Goal: Transaction & Acquisition: Purchase product/service

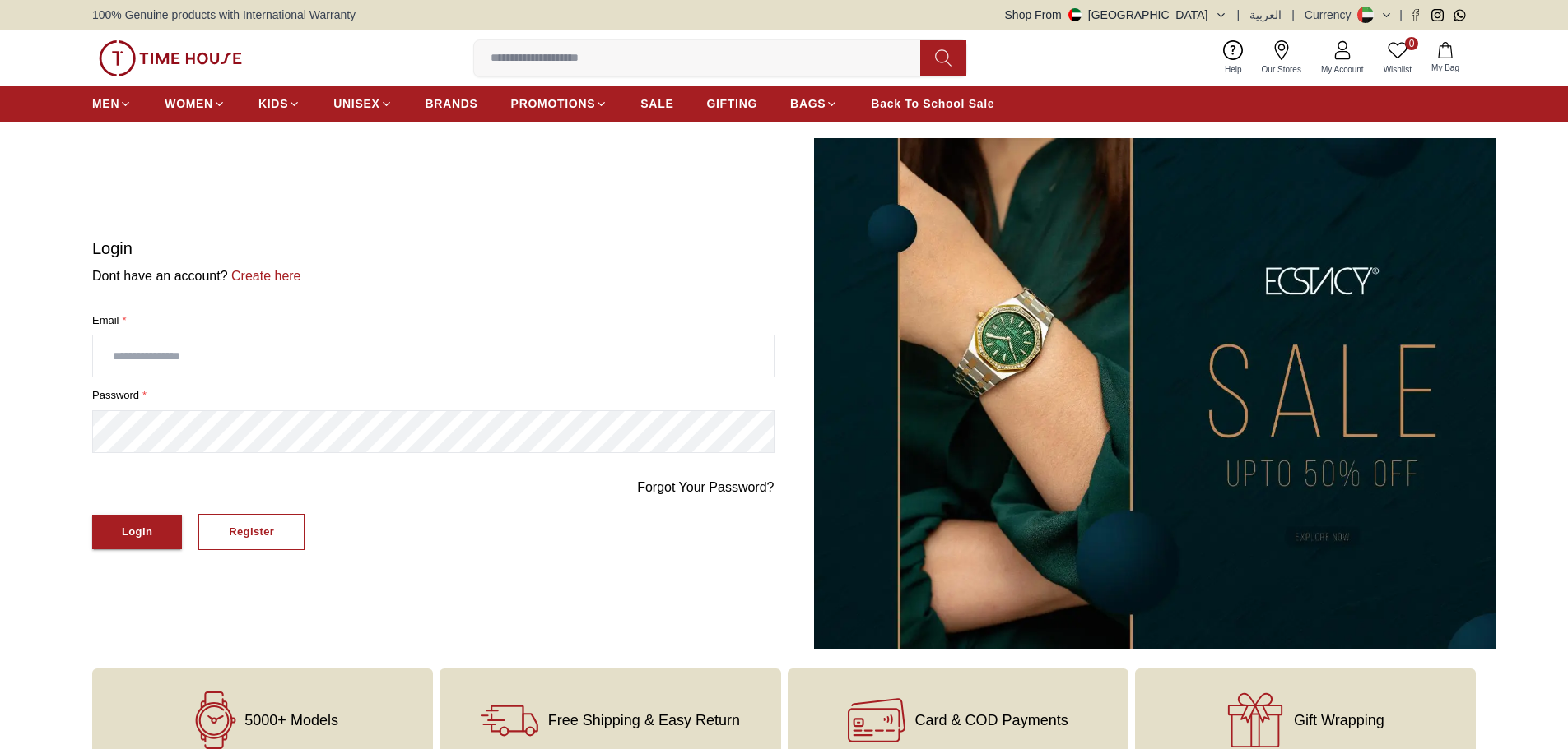
type input "**********"
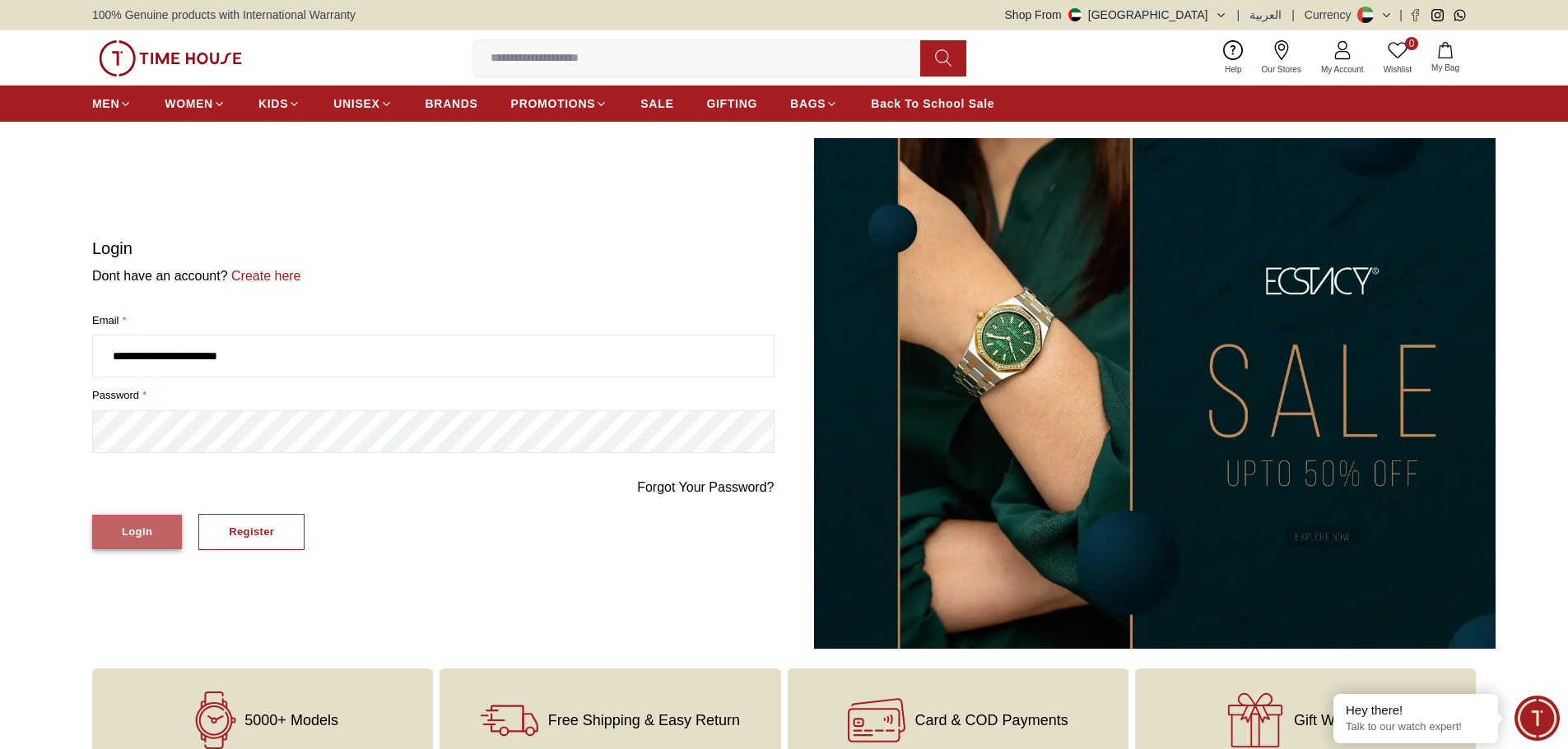
click at [154, 528] on button "Login" at bounding box center [137, 532] width 89 height 35
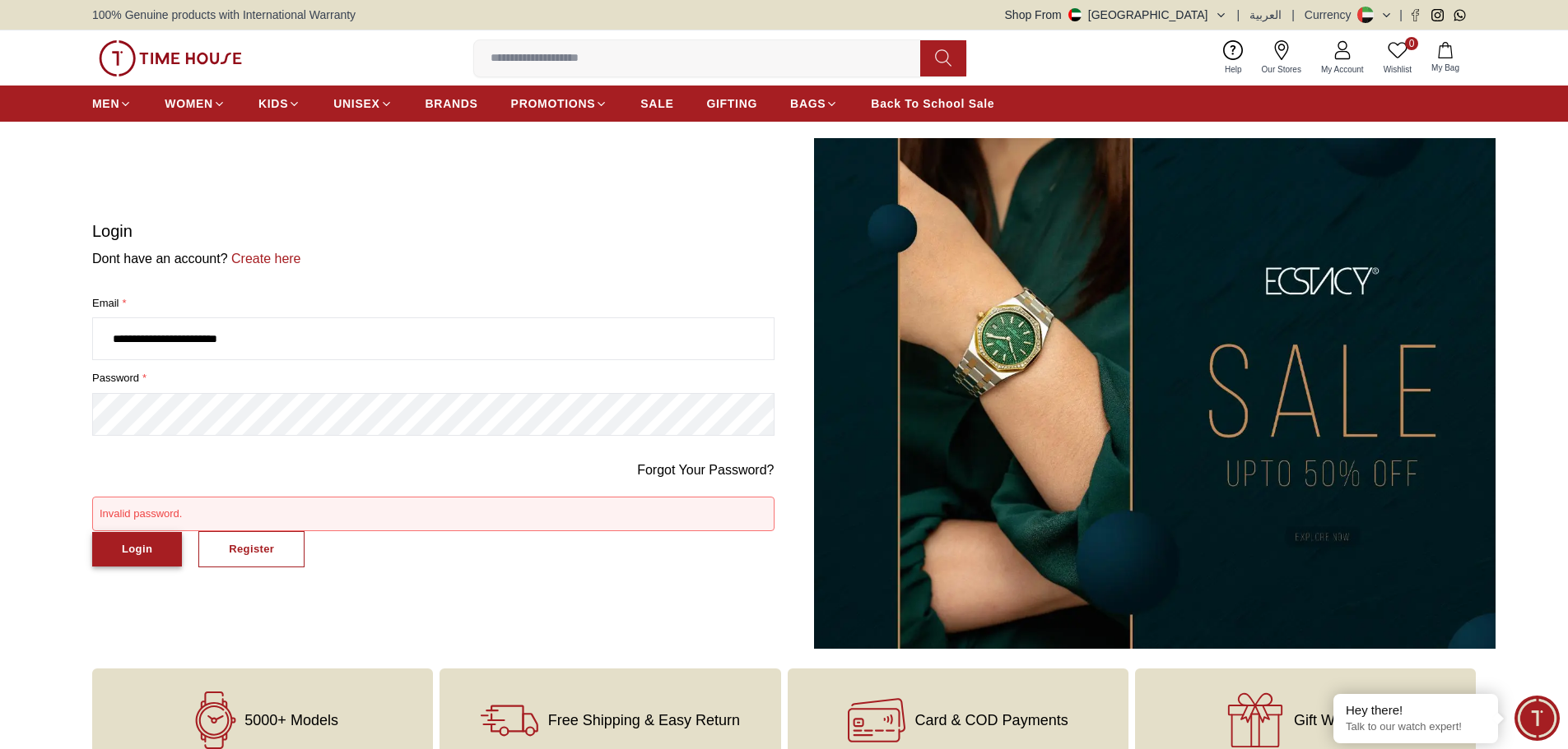
click at [137, 535] on button "Login" at bounding box center [137, 550] width 89 height 35
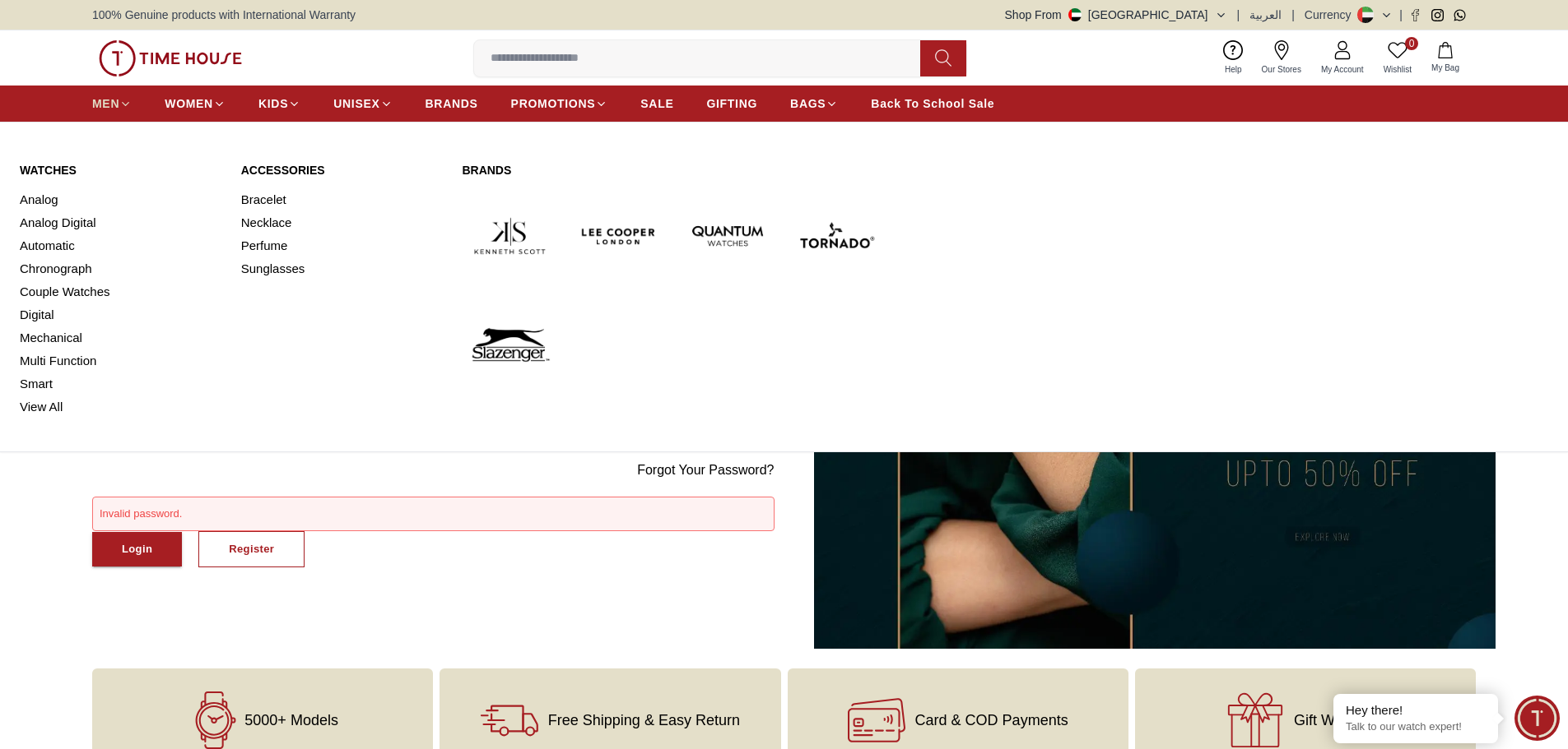
click at [100, 106] on span "MEN" at bounding box center [105, 104] width 27 height 17
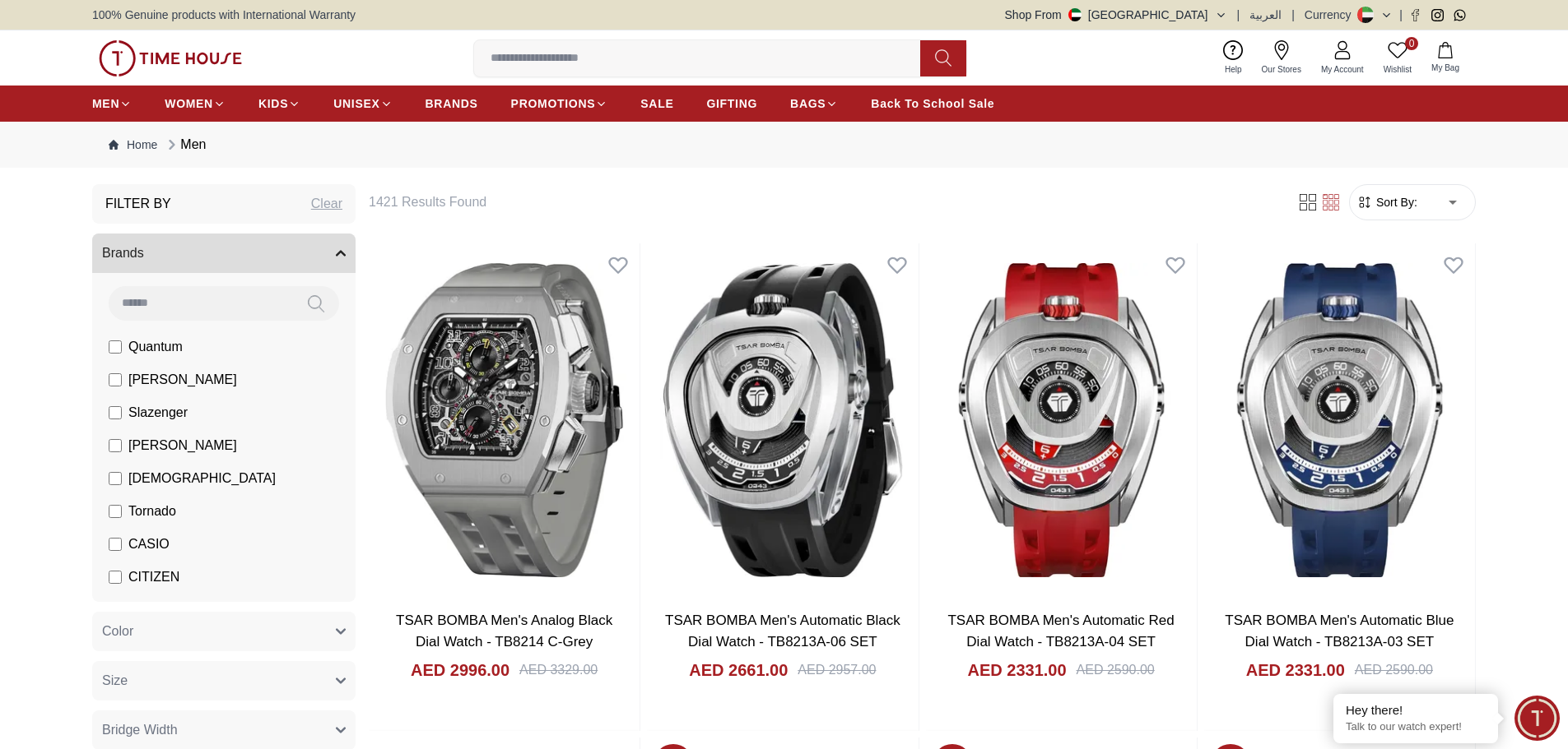
click at [161, 508] on span "Tornado" at bounding box center [152, 511] width 48 height 19
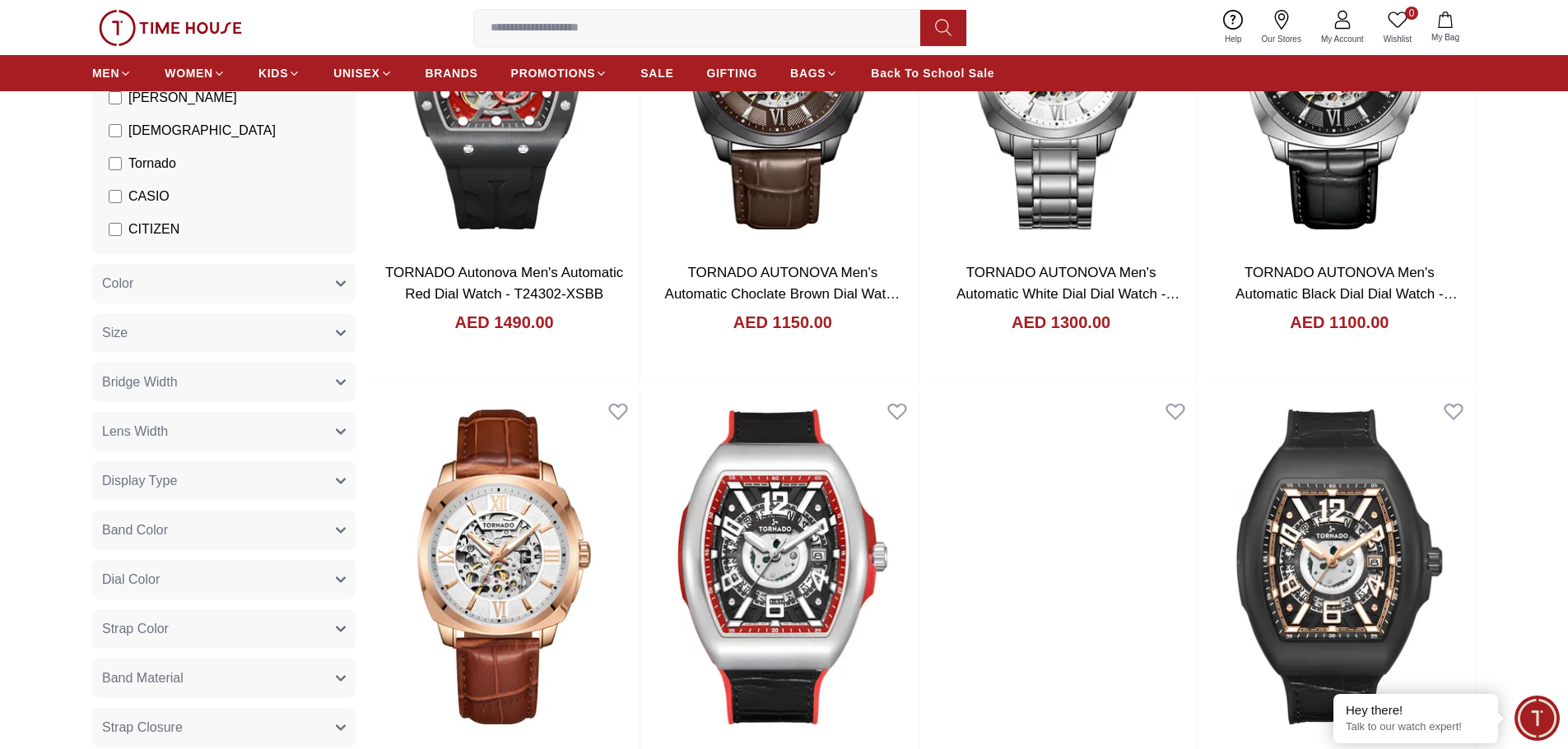
scroll to position [658, 0]
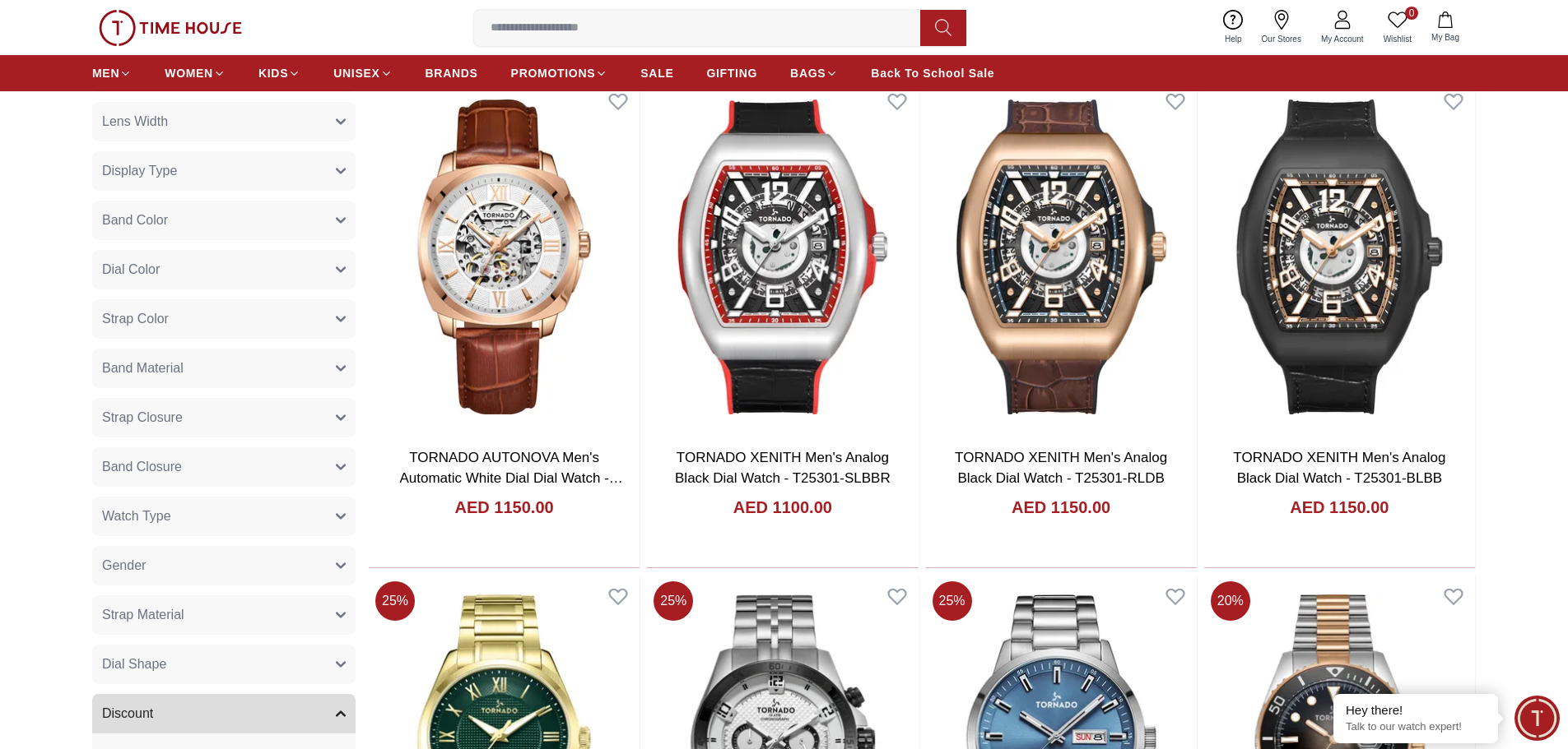
click at [300, 516] on button "Watch Type" at bounding box center [224, 516] width 263 height 40
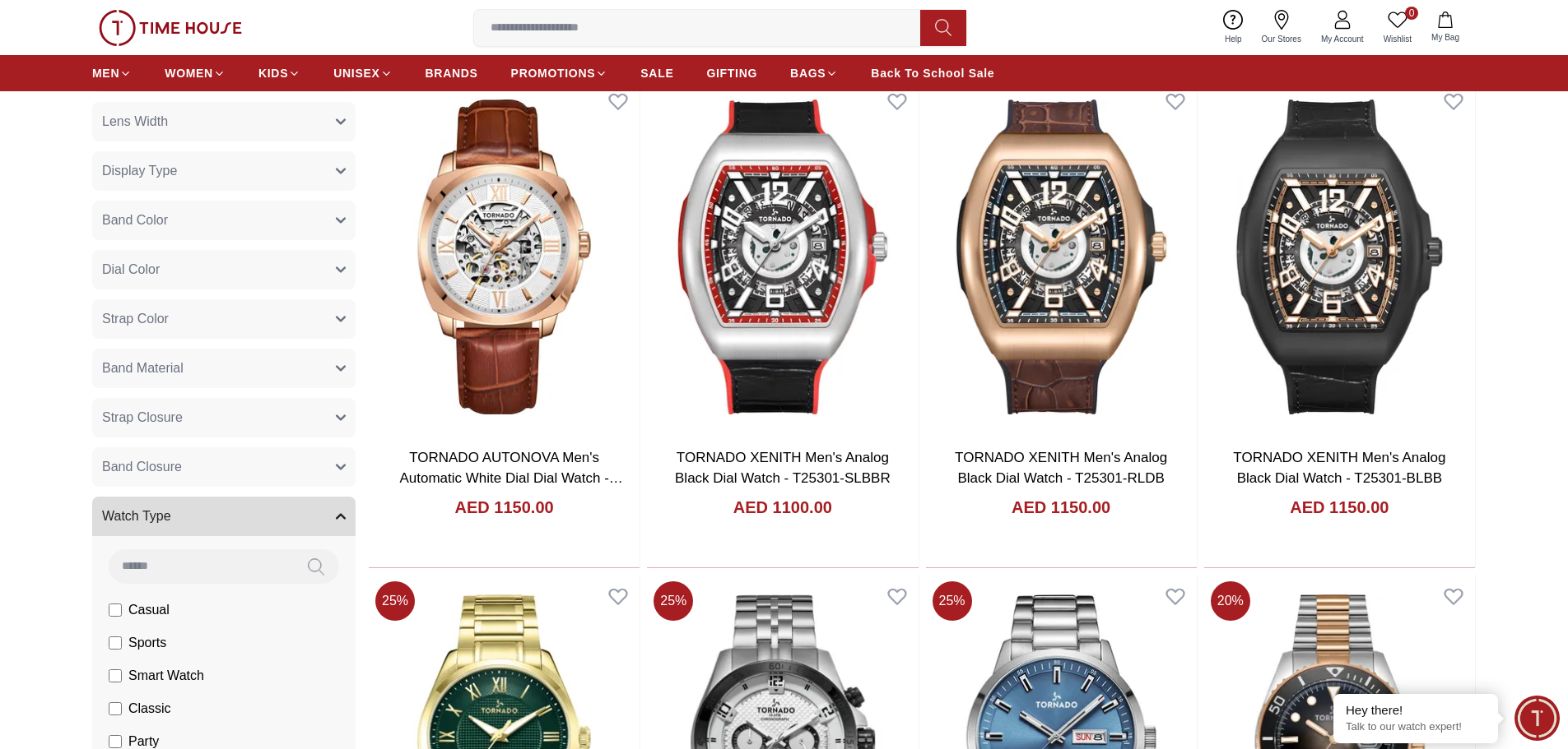
click at [300, 516] on button "Watch Type" at bounding box center [224, 516] width 263 height 40
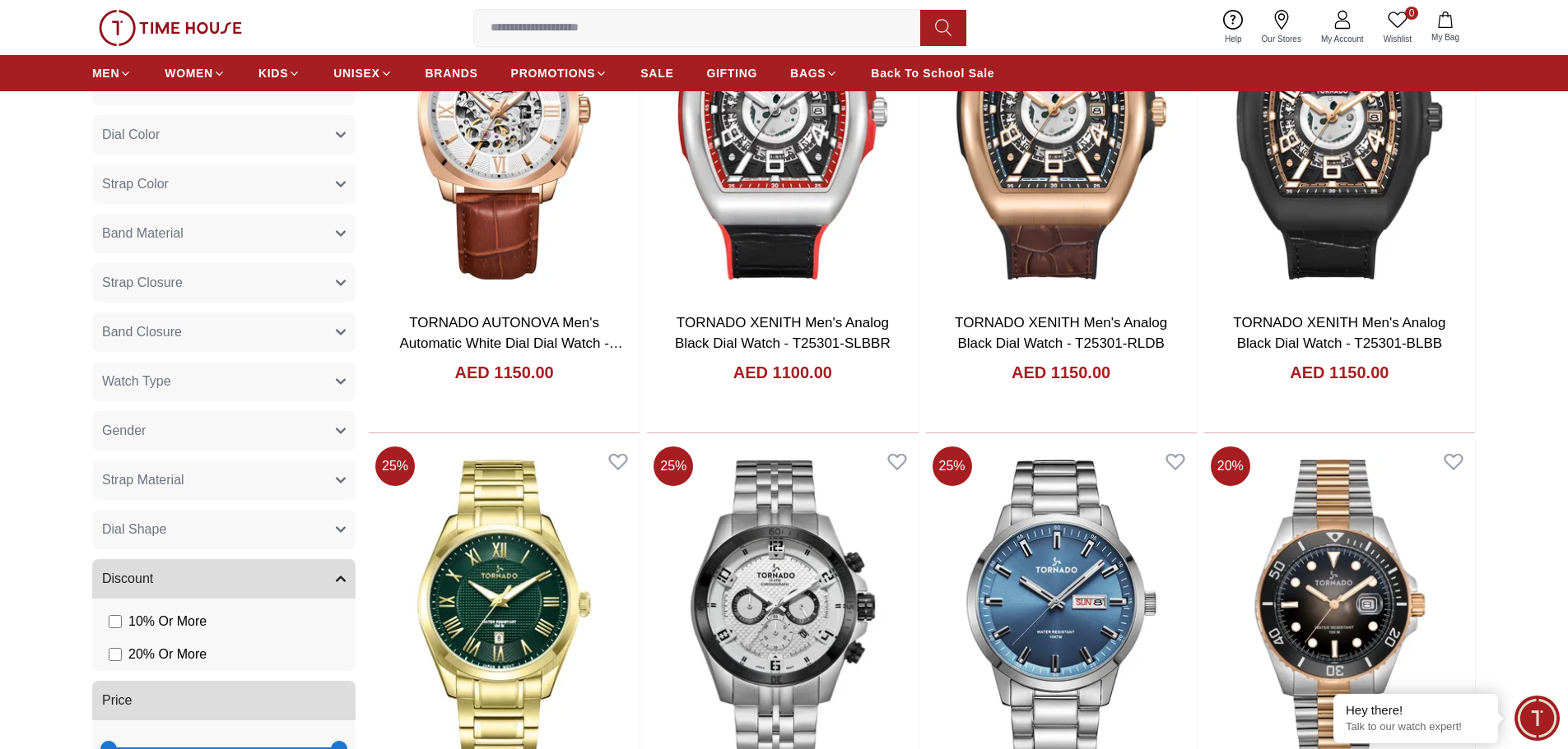
scroll to position [822, 0]
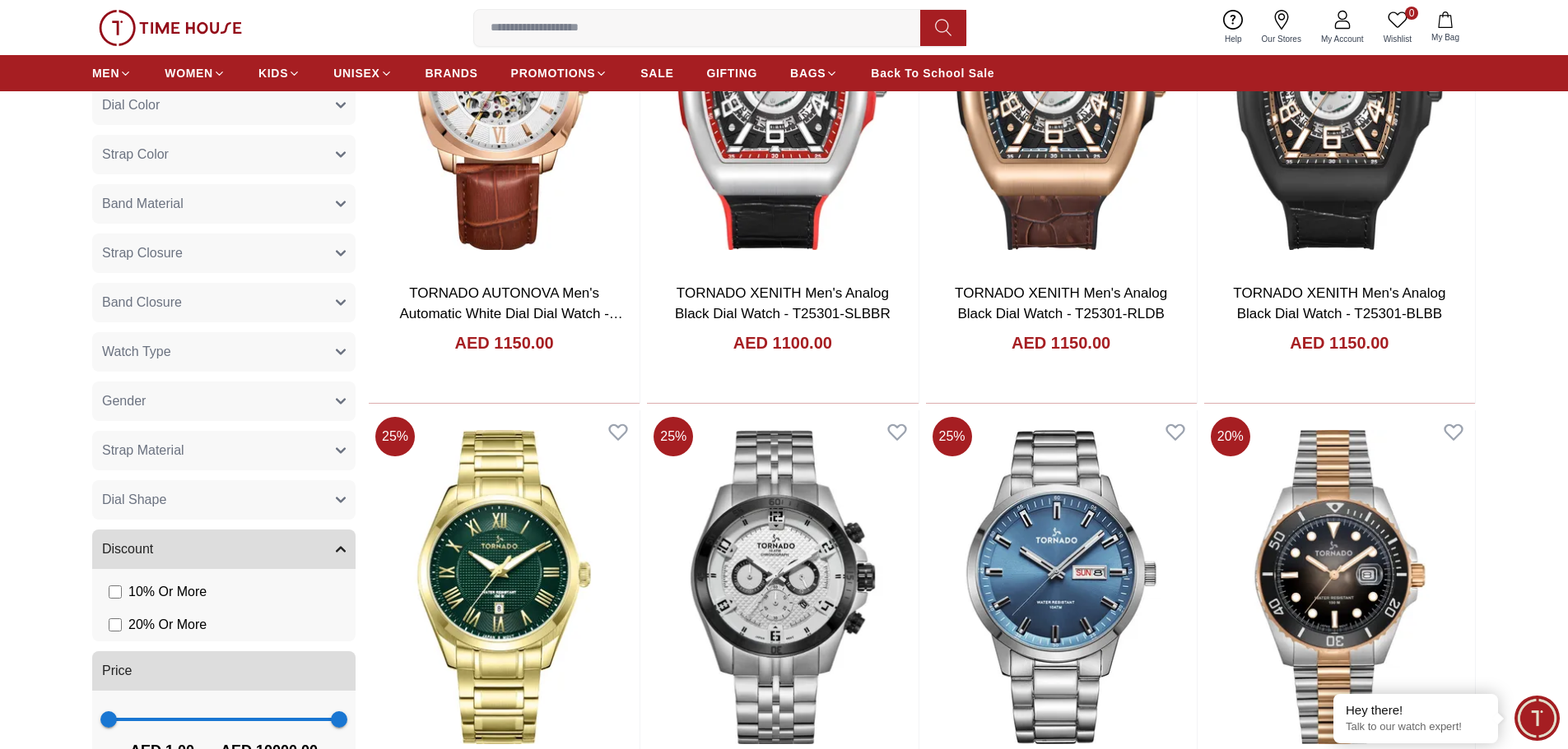
click at [283, 443] on button "Strap Material" at bounding box center [224, 450] width 263 height 40
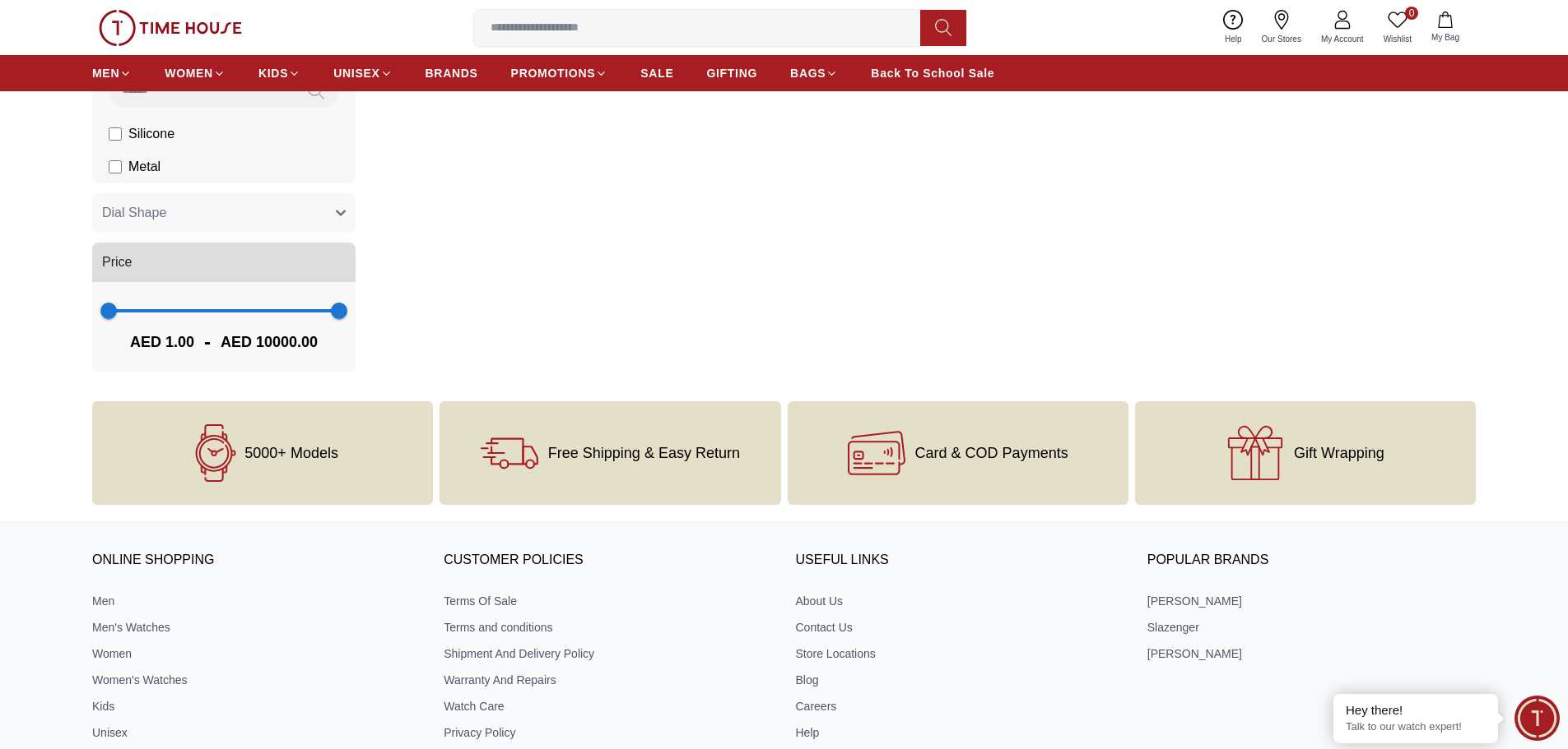
scroll to position [1234, 0]
drag, startPoint x: 338, startPoint y: 318, endPoint x: 121, endPoint y: 364, distance: 221.8
click at [121, 364] on div "1 537 AED 1.00 - AED 537.00" at bounding box center [224, 326] width 263 height 89
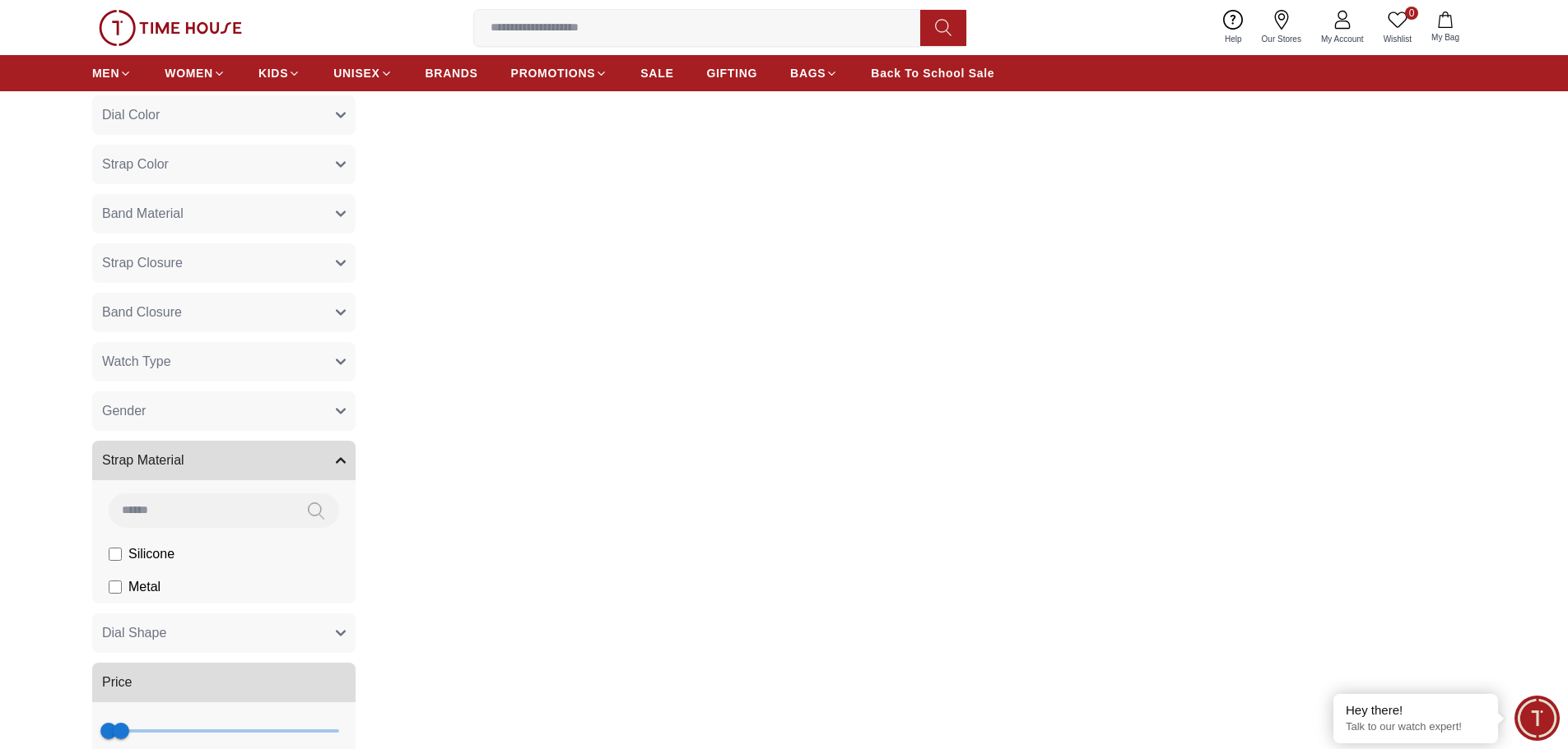
scroll to position [987, 0]
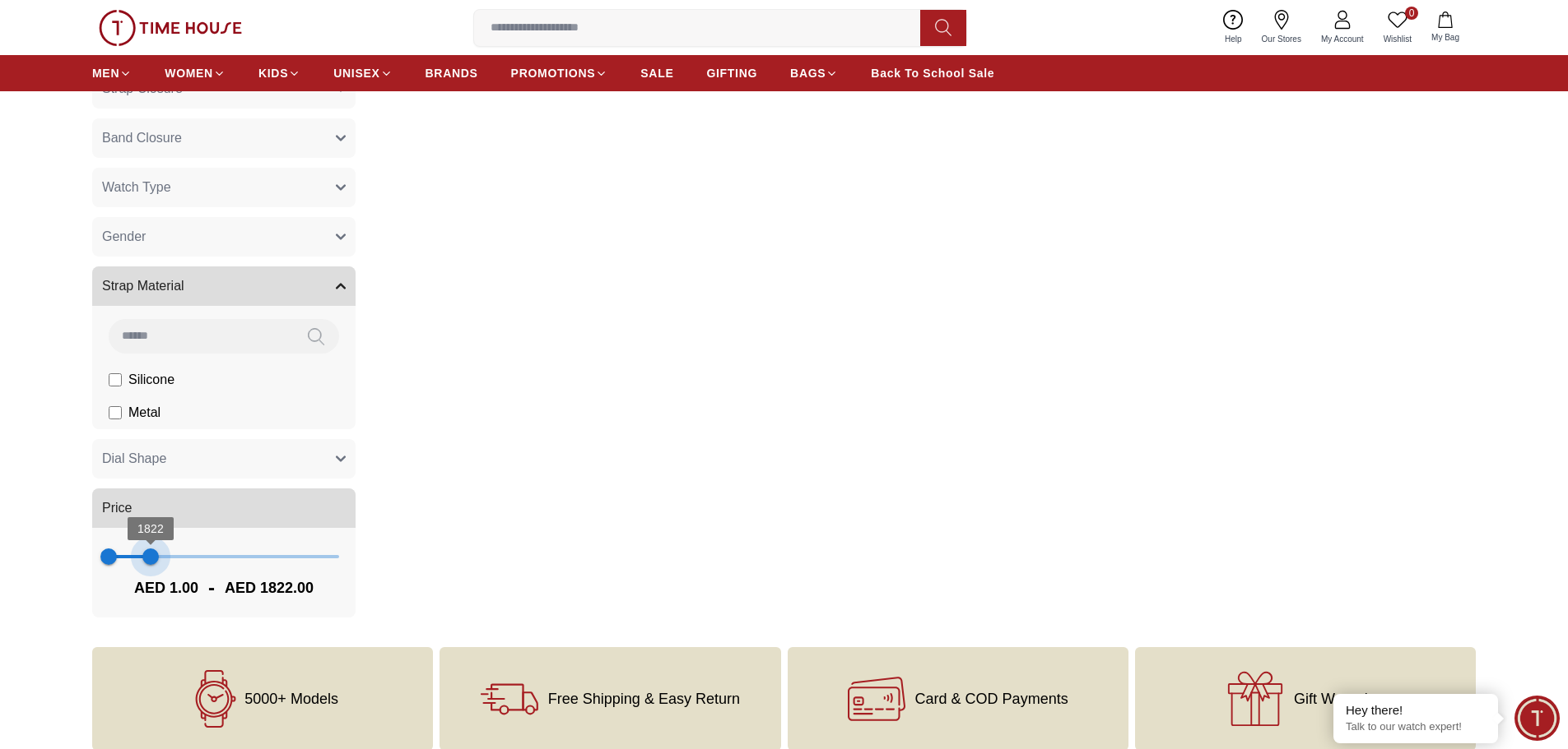
type input "****"
drag, startPoint x: 127, startPoint y: 555, endPoint x: 156, endPoint y: 547, distance: 30.1
click at [156, 548] on span "1822" at bounding box center [151, 557] width 17 height 17
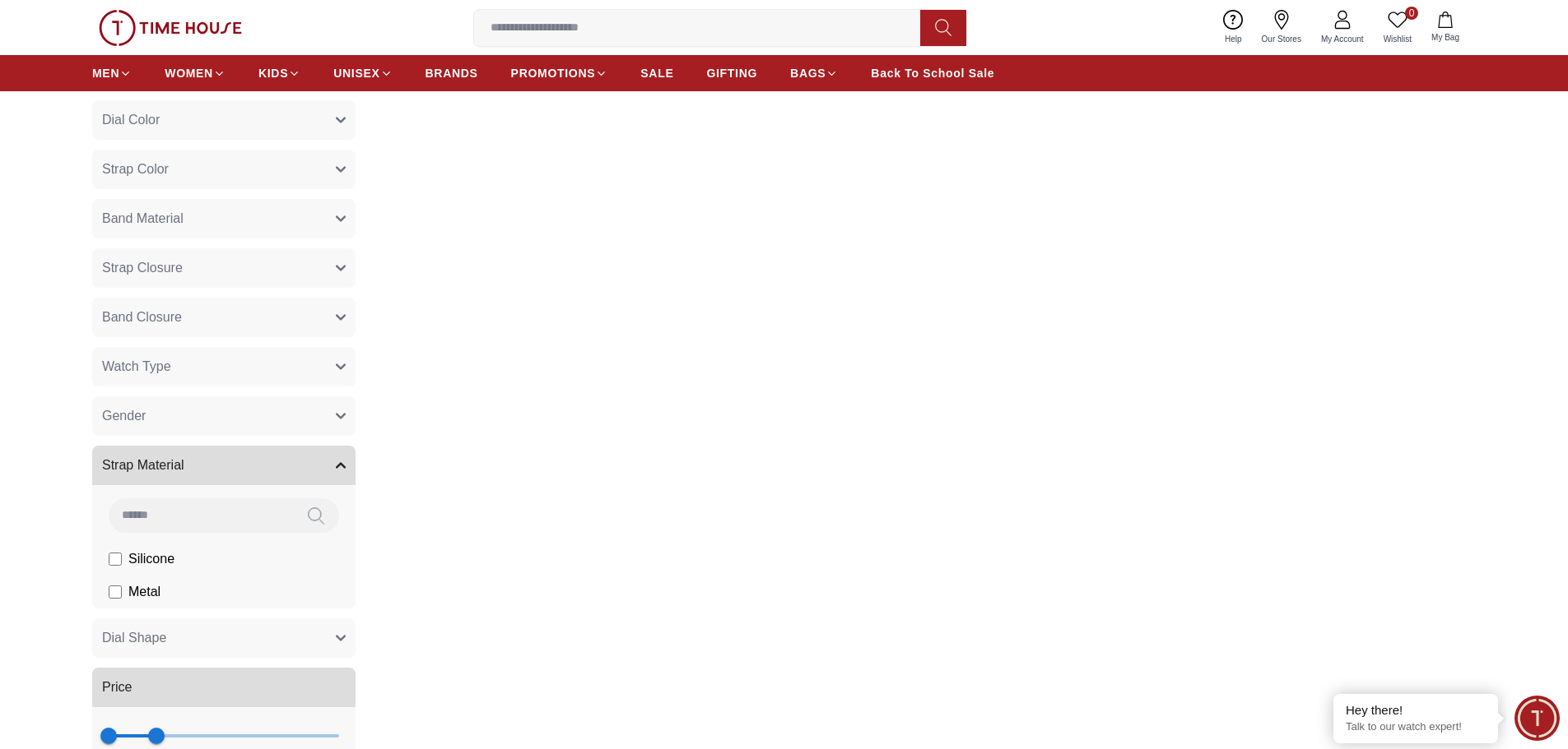
scroll to position [658, 0]
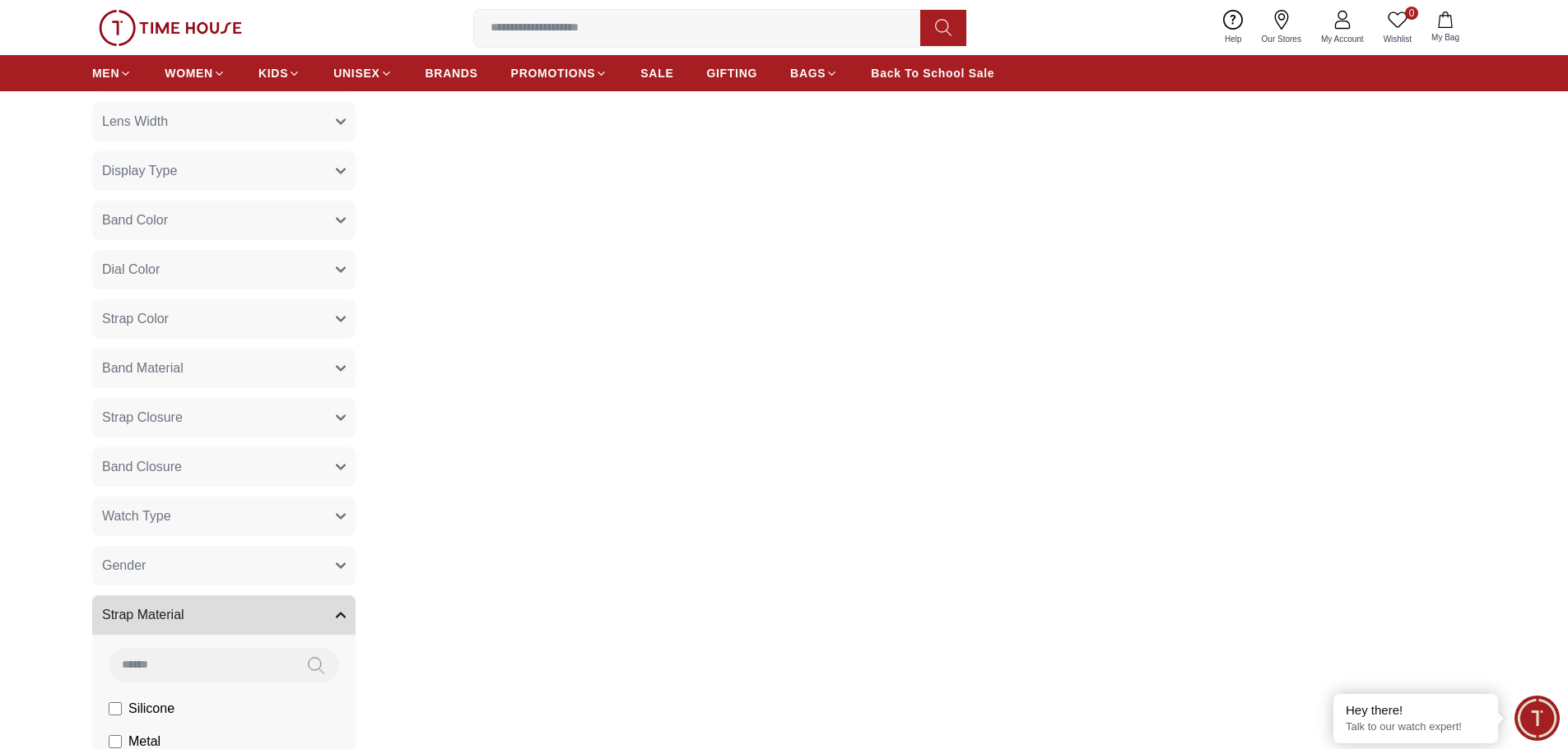
click at [263, 561] on button "Gender" at bounding box center [224, 565] width 263 height 40
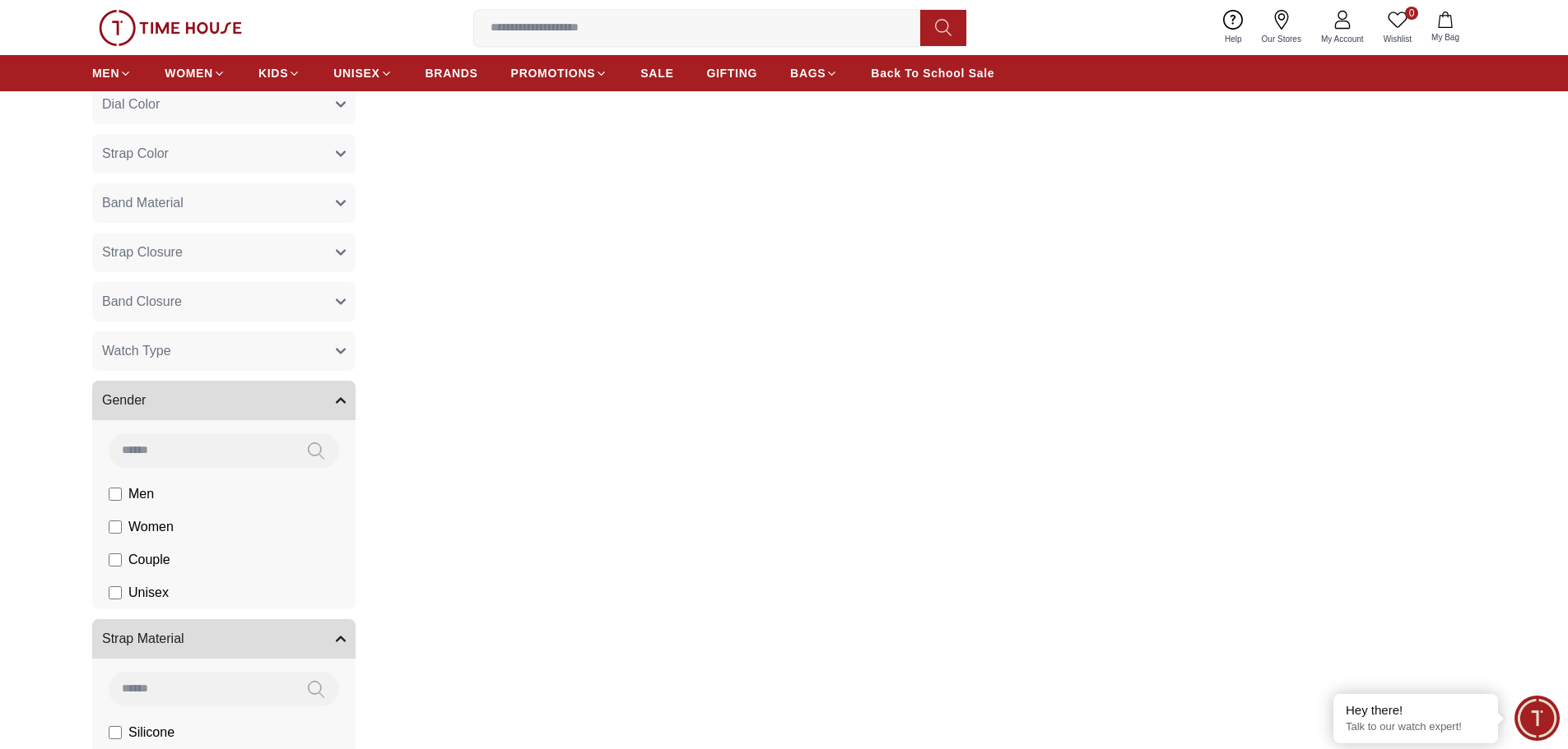
scroll to position [987, 0]
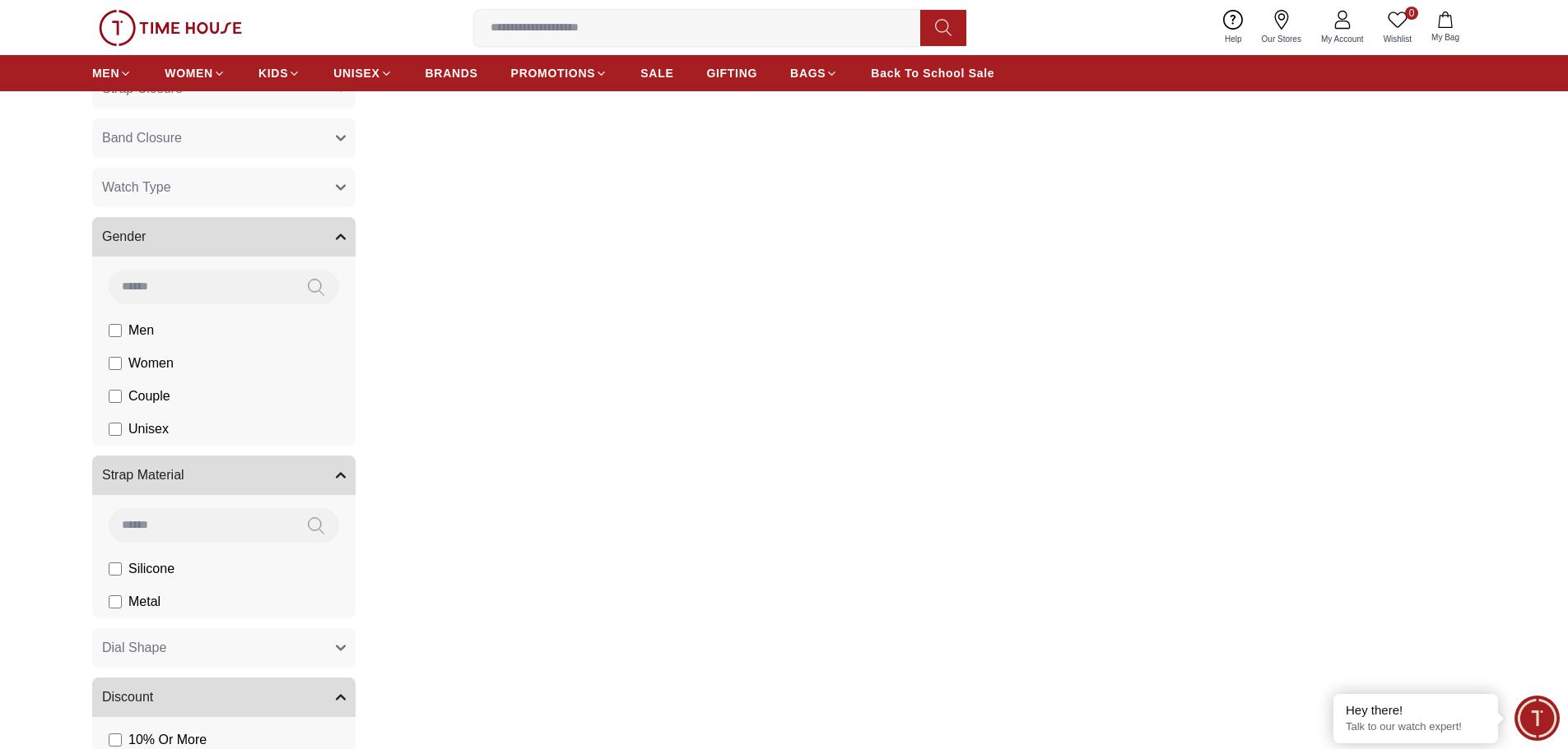
click at [911, 358] on div "Filter 2 Results Found Sort By: ​ ****** ​ 25 % Tornado Men's Blue Dial Chronog…" at bounding box center [922, 67] width 1107 height 1741
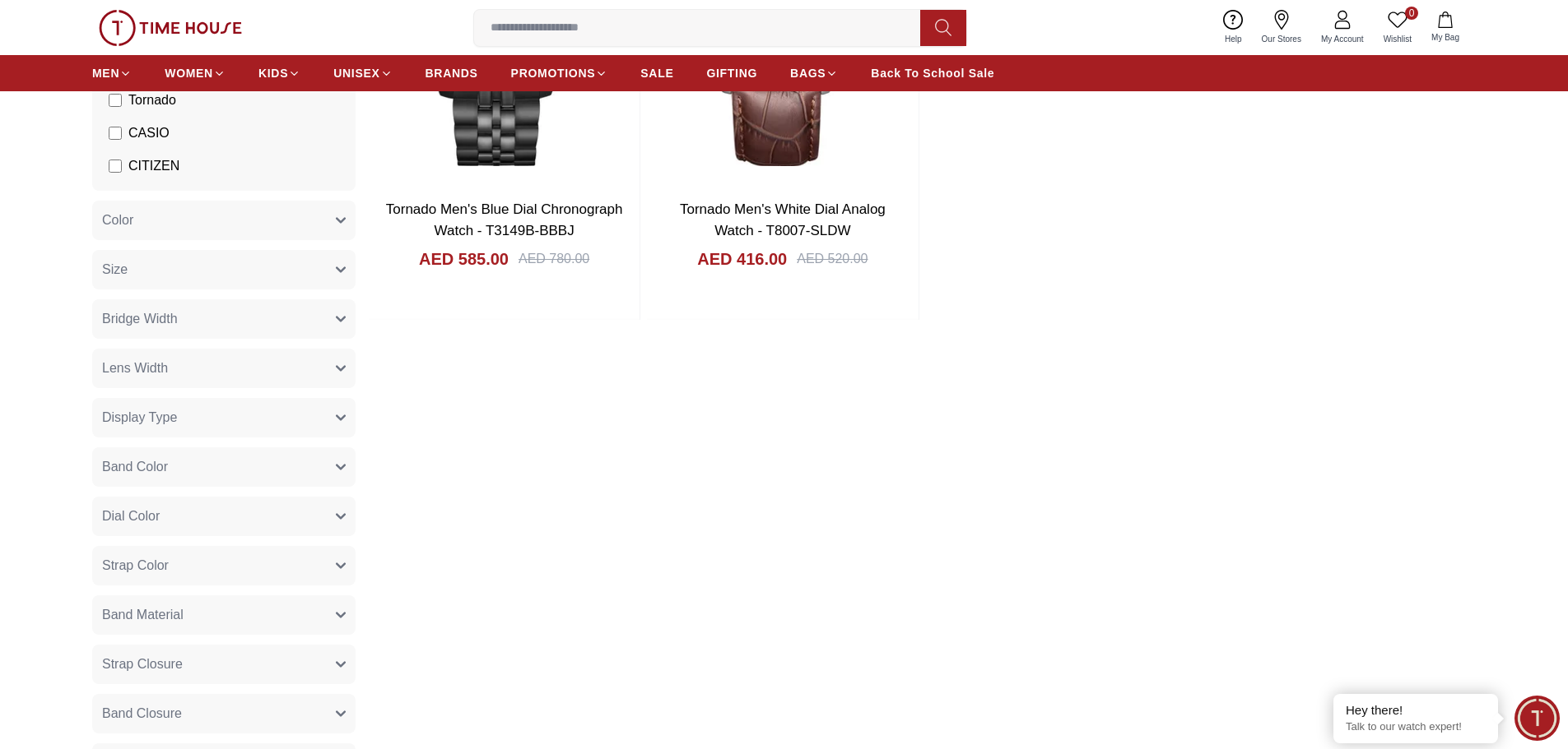
scroll to position [0, 0]
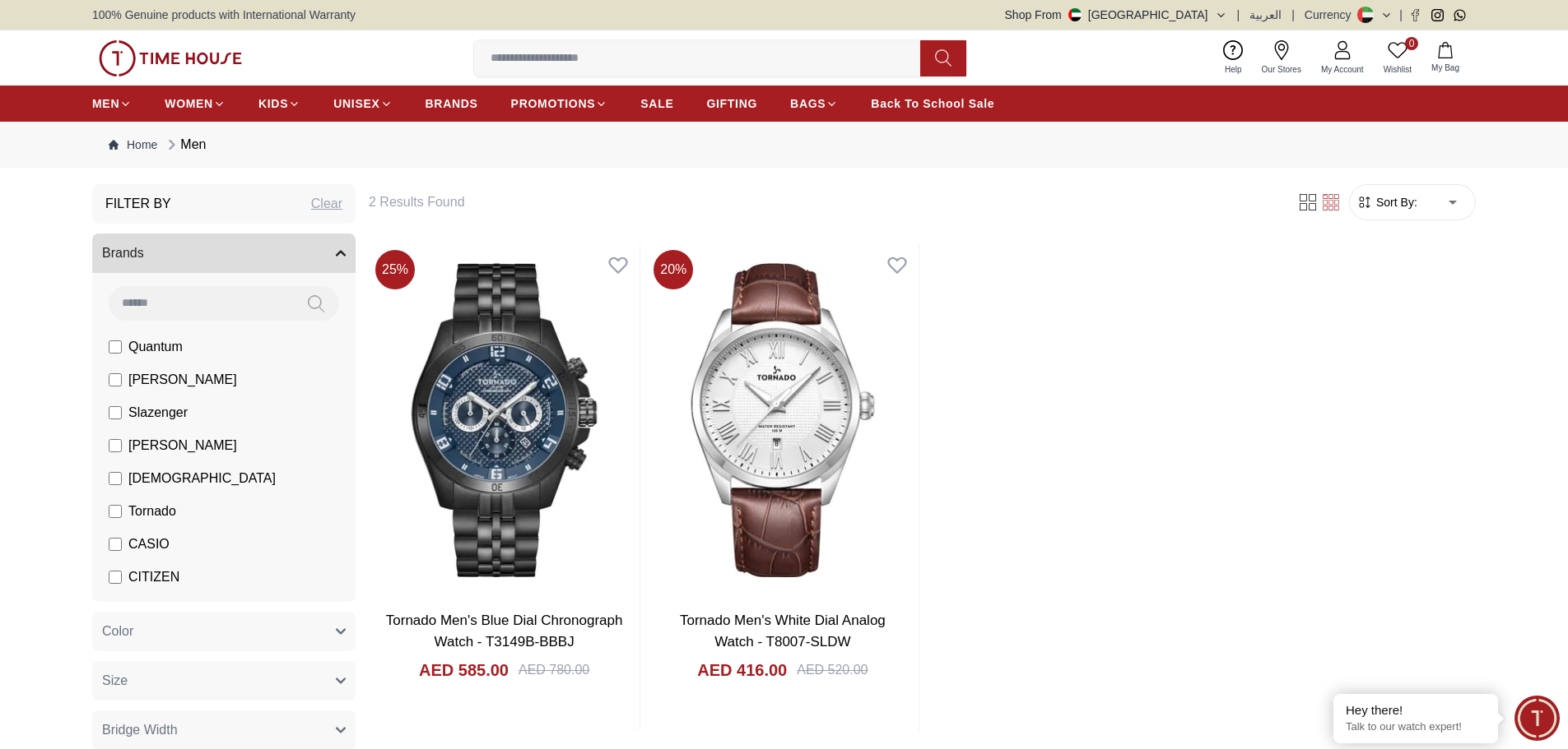
click at [637, 46] on input at bounding box center [704, 58] width 459 height 33
click at [195, 248] on button "Brands" at bounding box center [224, 253] width 263 height 40
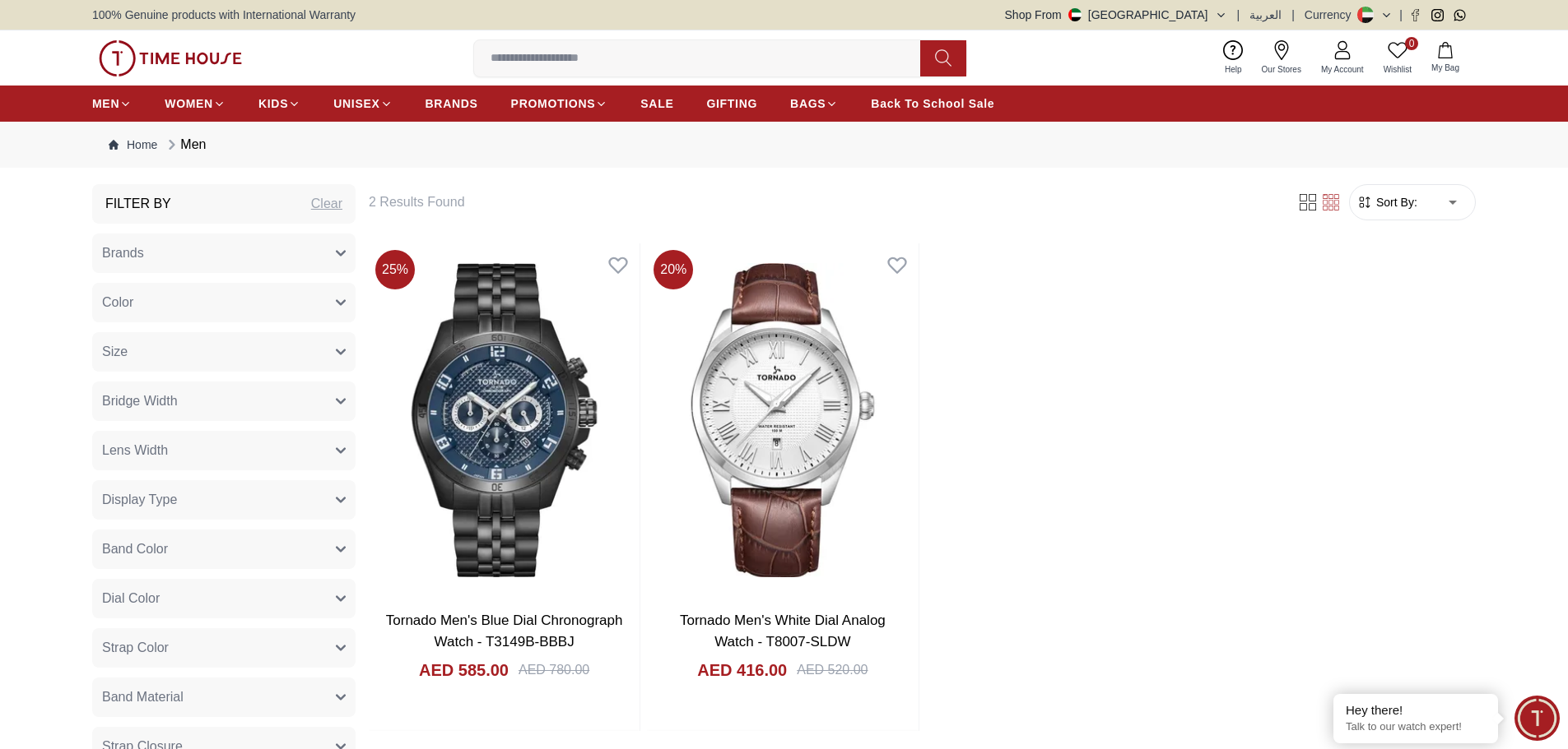
click at [196, 251] on button "Brands" at bounding box center [224, 253] width 263 height 40
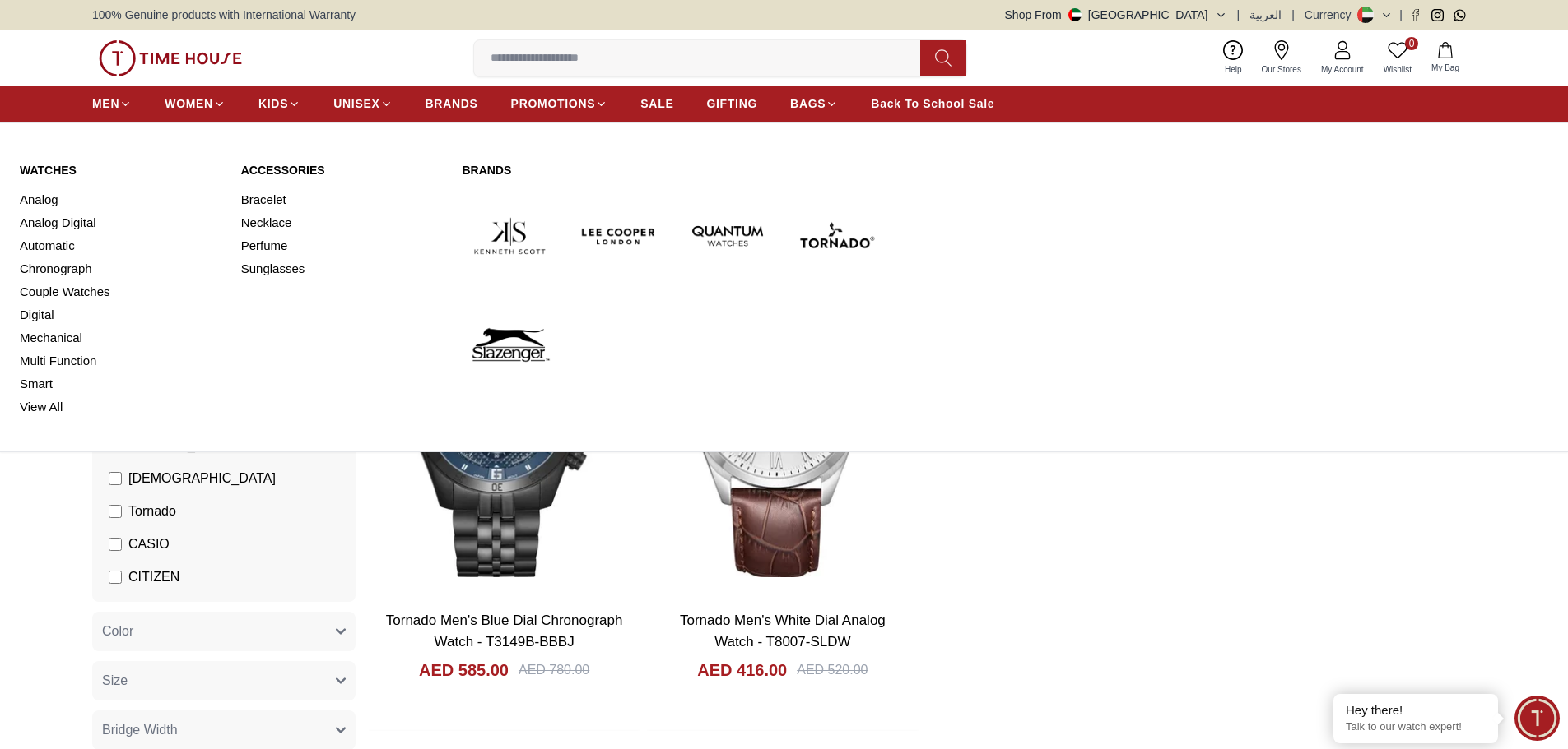
click at [837, 208] on img at bounding box center [835, 235] width 95 height 95
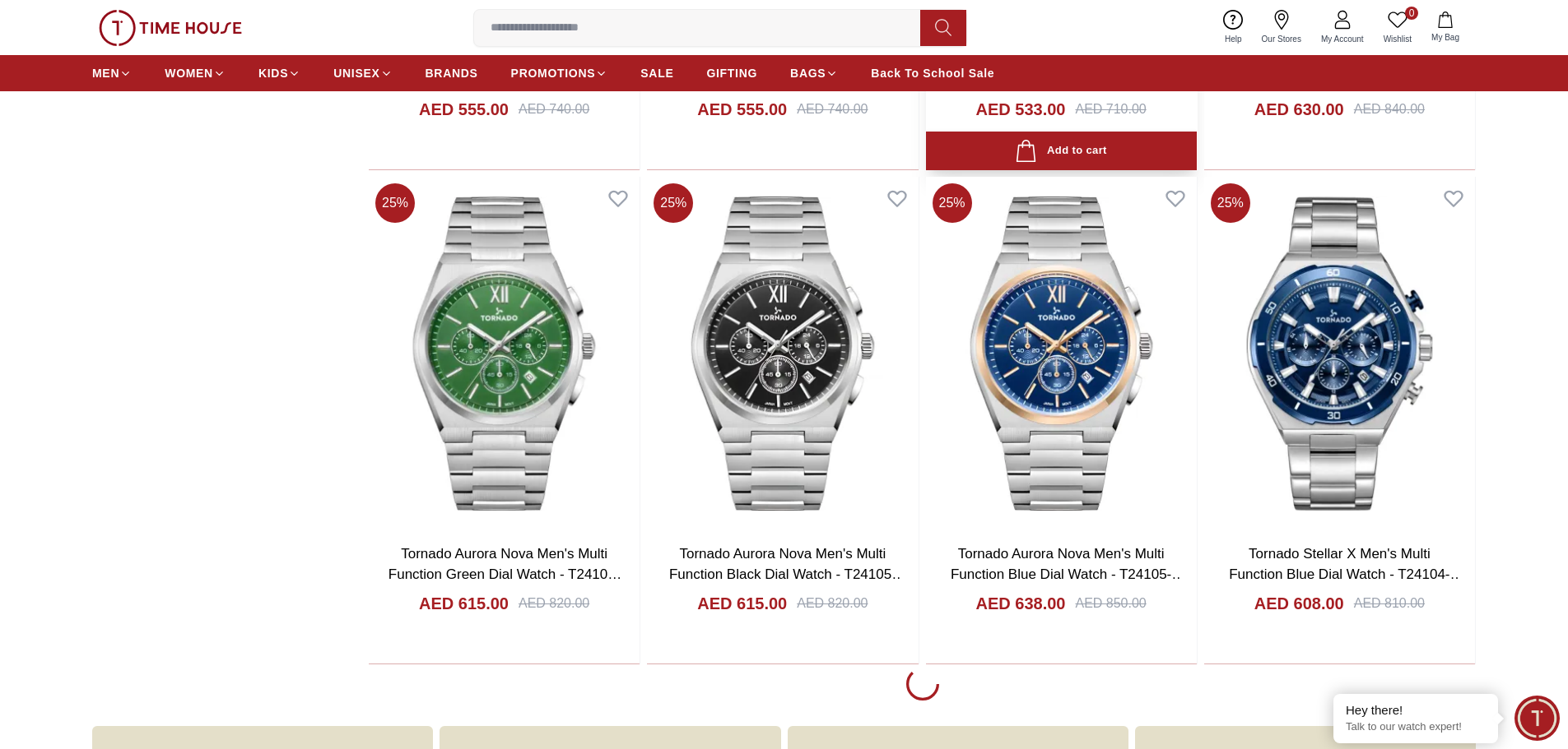
scroll to position [2796, 0]
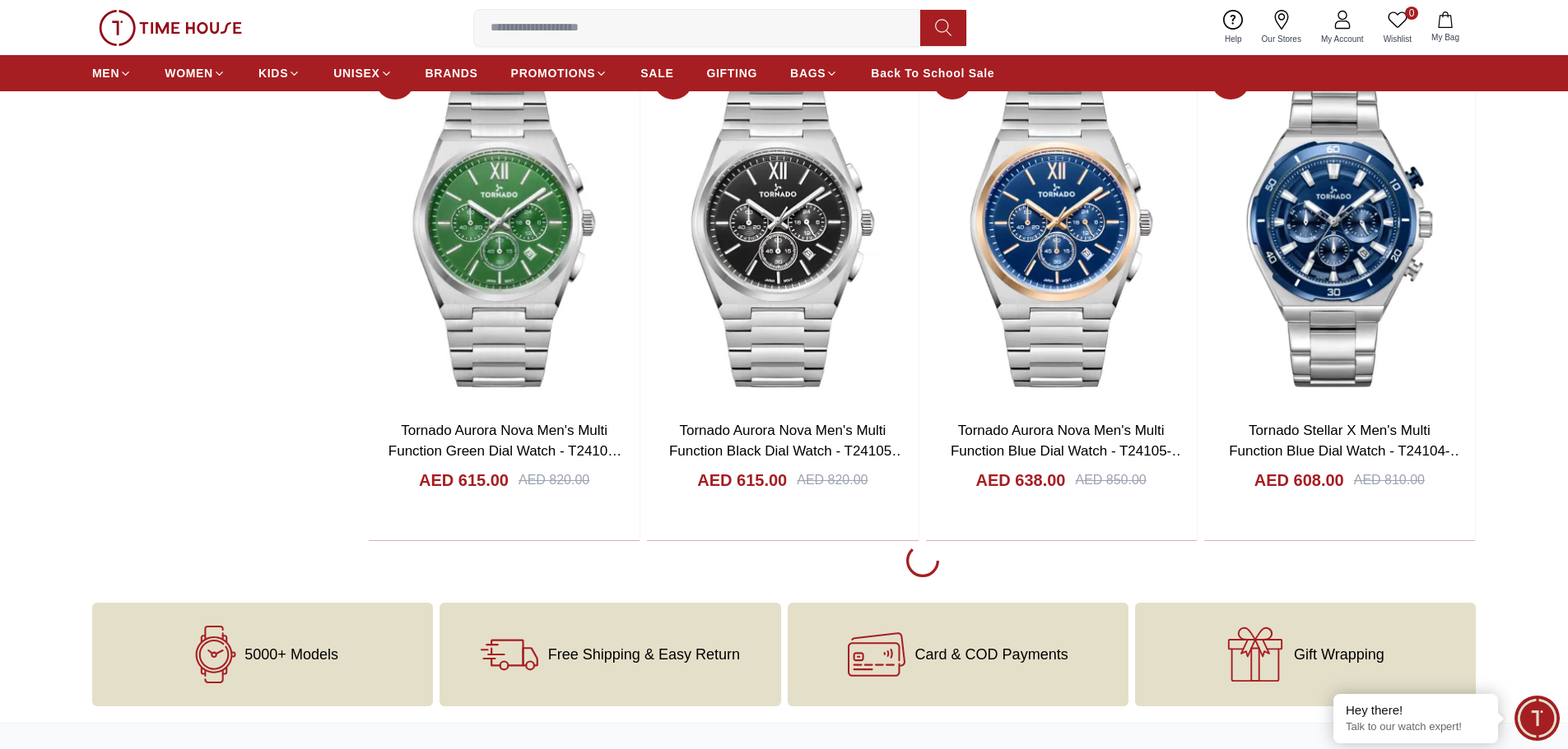
scroll to position [3208, 0]
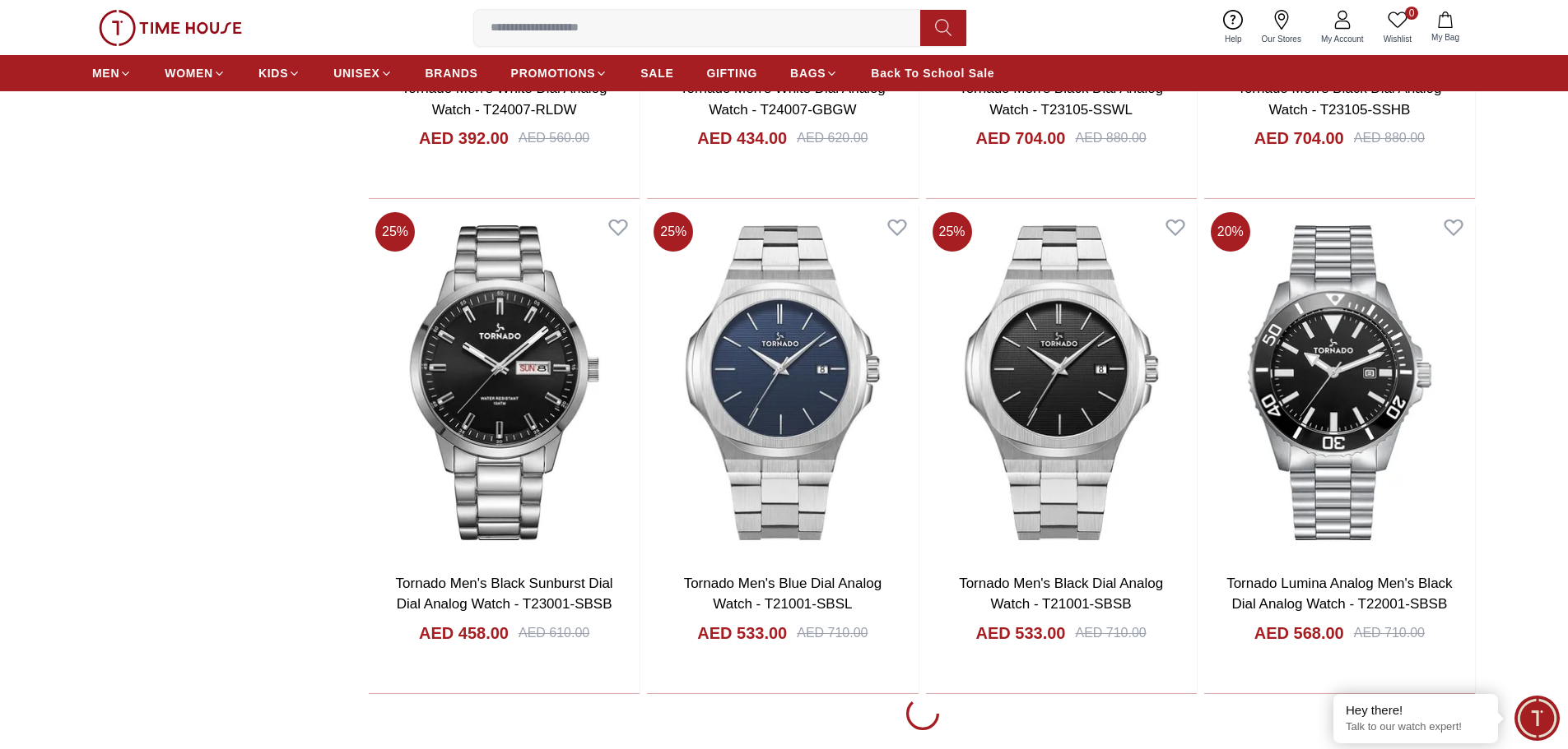
scroll to position [7731, 0]
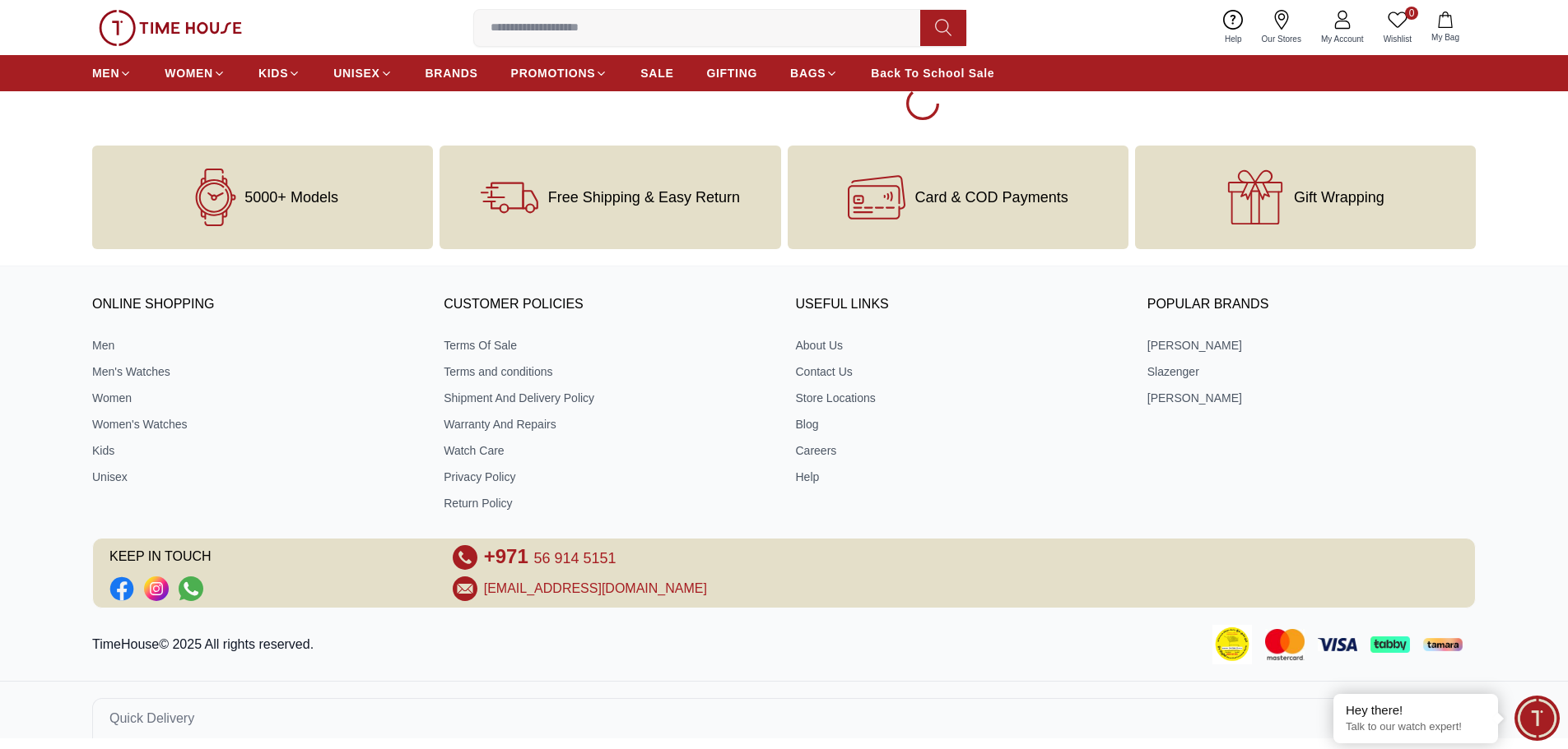
scroll to position [13264, 0]
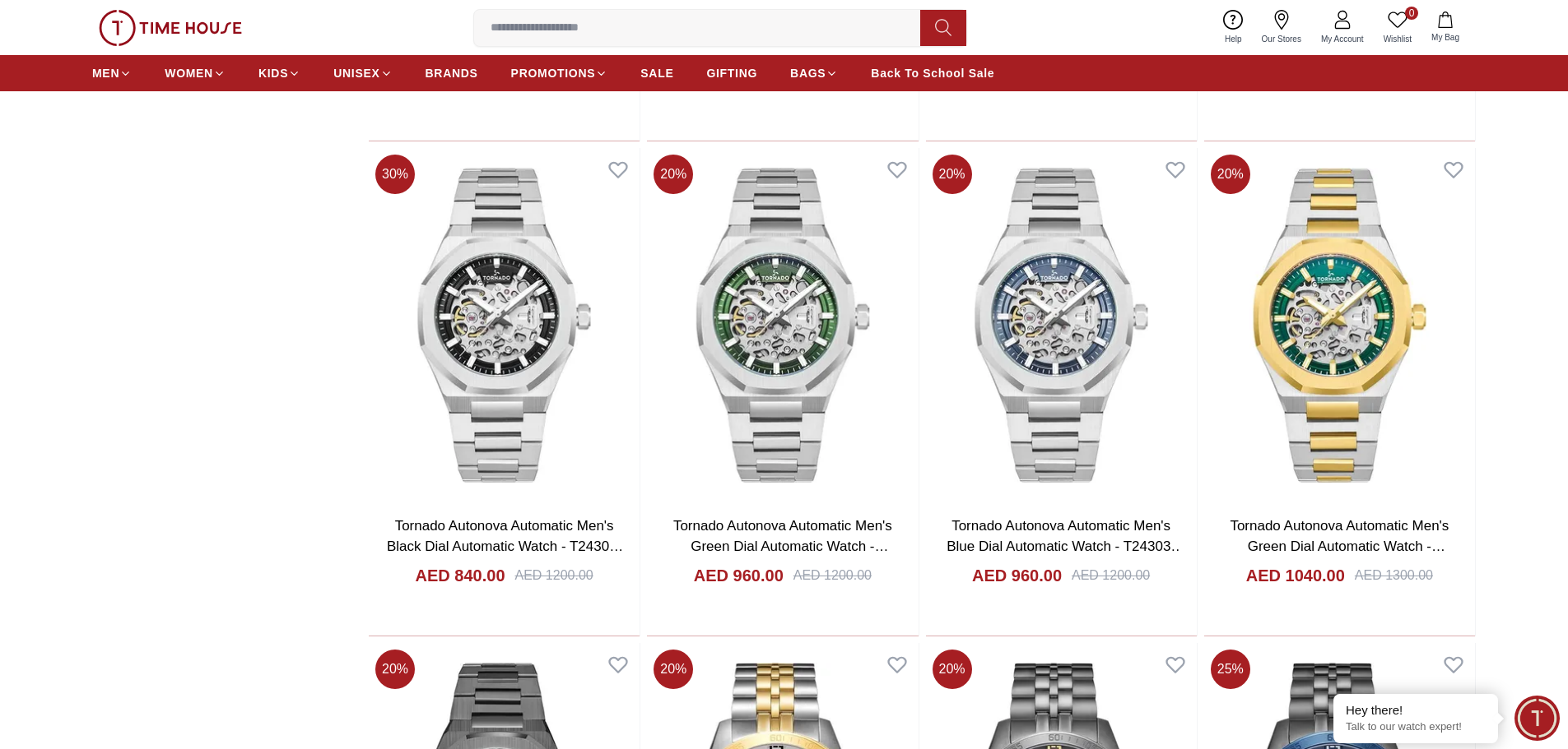
scroll to position [13099, 0]
